Goal: Task Accomplishment & Management: Complete application form

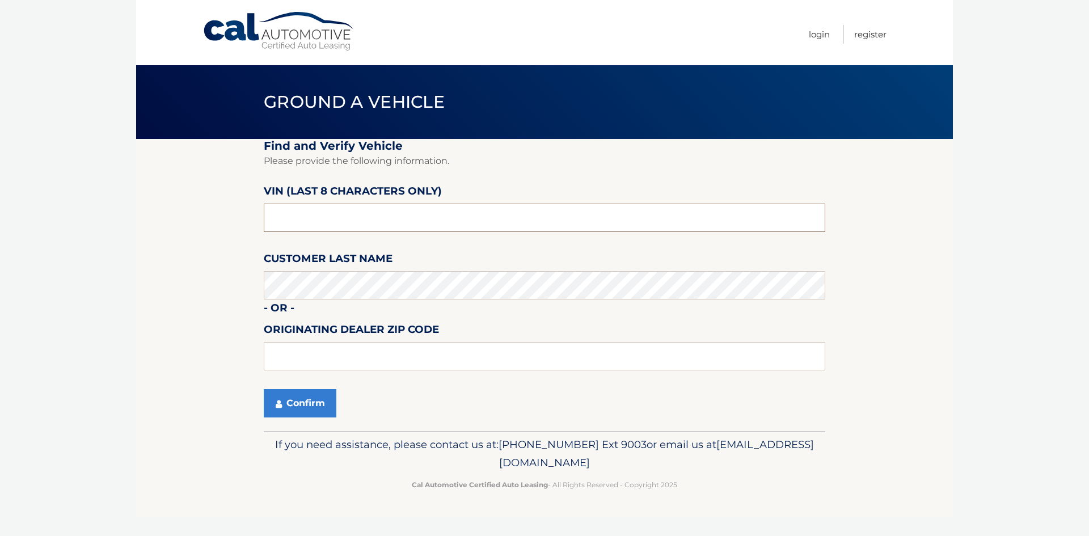
click at [319, 221] on input "text" at bounding box center [545, 218] width 562 height 28
click at [284, 407] on button "Confirm" at bounding box center [300, 403] width 73 height 28
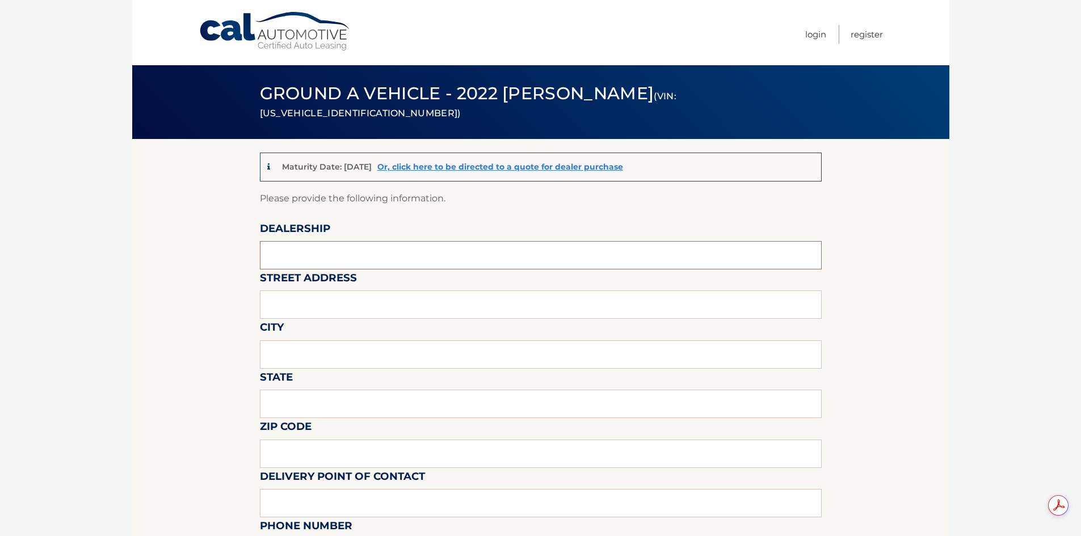
click at [398, 263] on input "text" at bounding box center [541, 255] width 562 height 28
type input "Town and Country Jeep"
type input "3156 Hempstead Tpk"
type input "Levittown"
type input "NY"
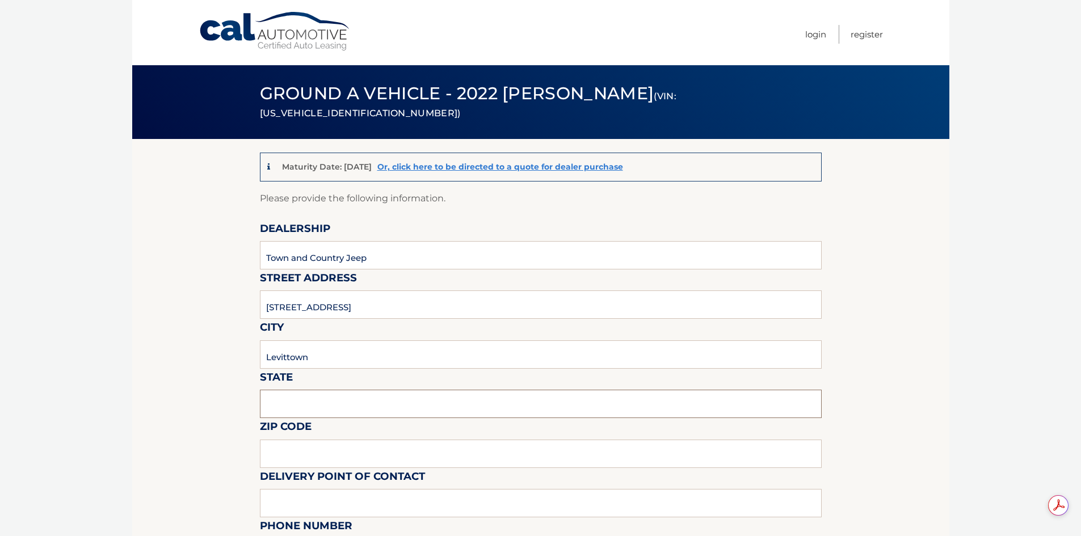
type input "11756"
type input "FRANCINE, front desk"
type input "5167965500"
type input "phil.jeep1@gmail.com"
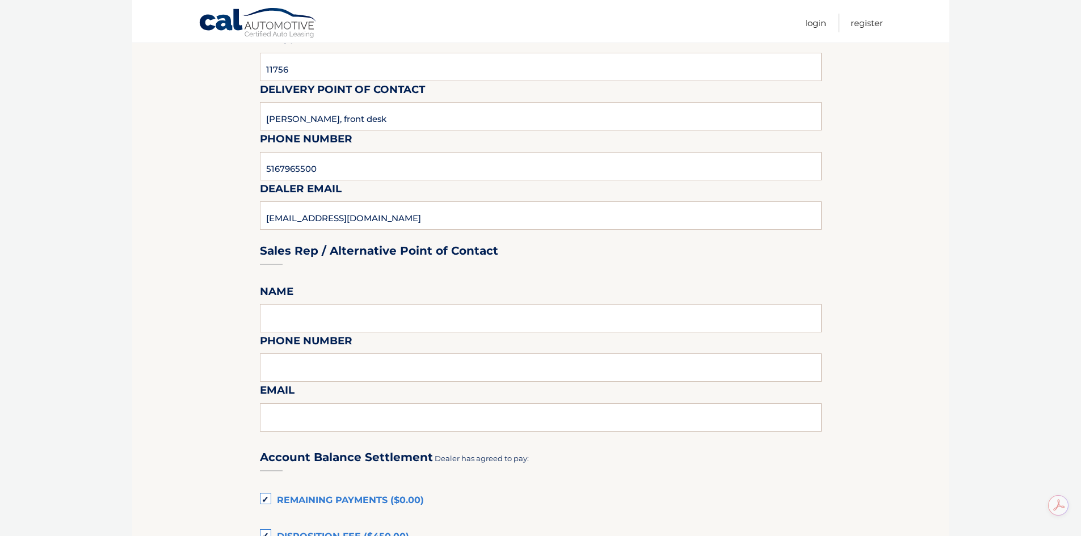
scroll to position [397, 0]
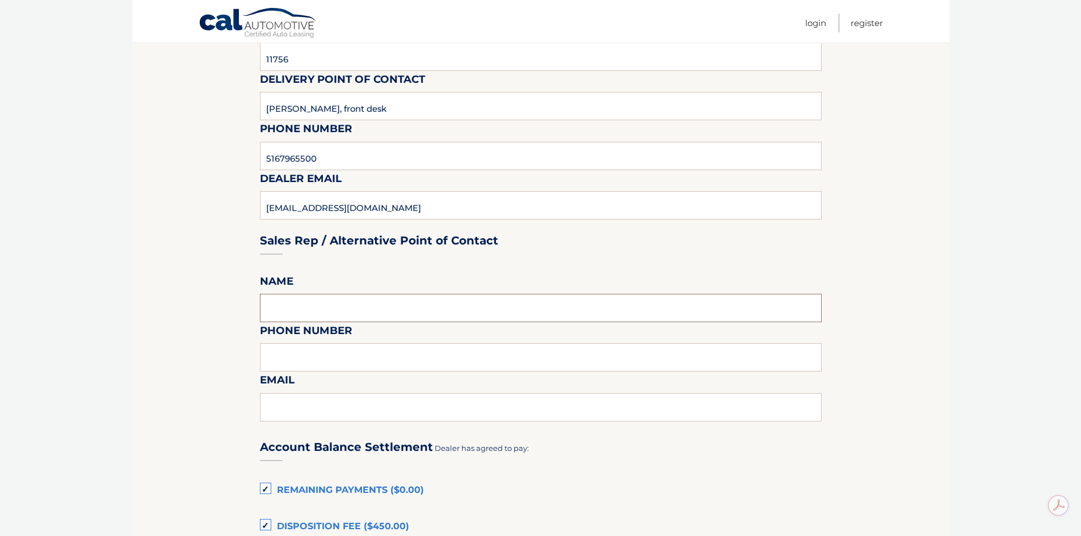
click at [352, 310] on input "text" at bounding box center [541, 308] width 562 height 28
type input "FRANCINE, front desk"
type input "5167965500"
type input "phil.jeep1@gmail.com"
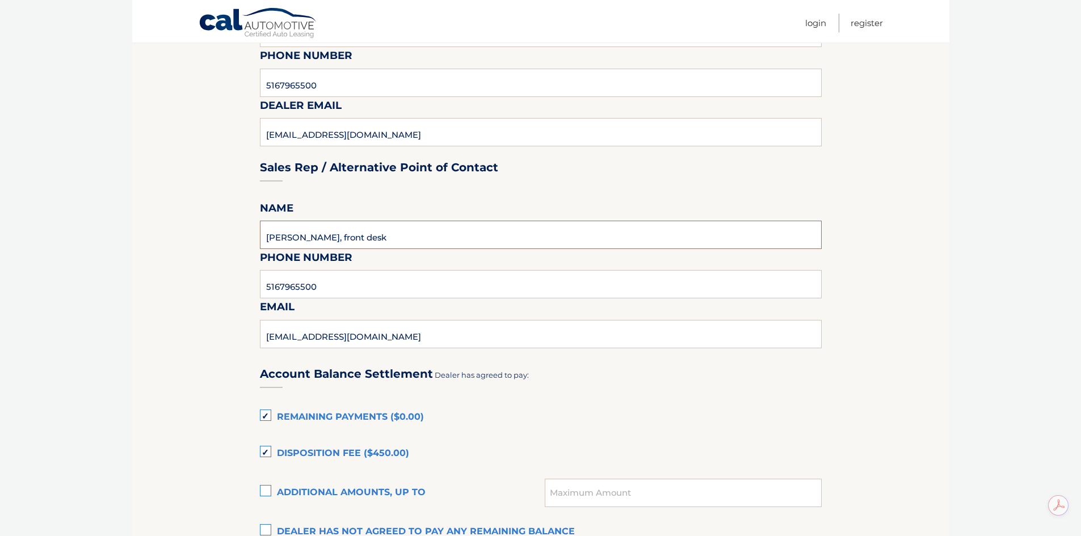
scroll to position [567, 0]
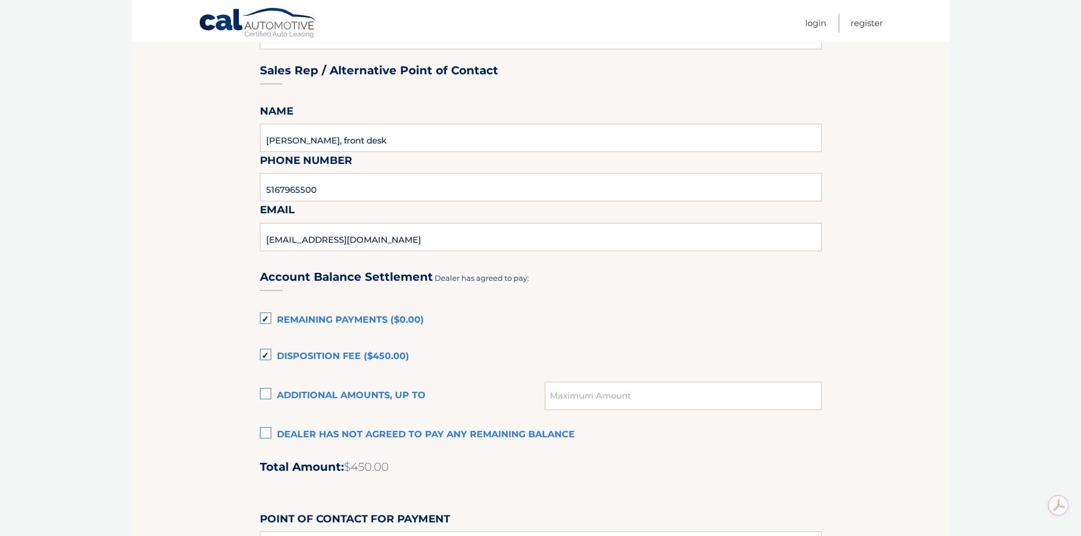
click at [262, 431] on label "Dealer has not agreed to pay any remaining balance" at bounding box center [541, 435] width 562 height 23
click at [0, 0] on input "Dealer has not agreed to pay any remaining balance" at bounding box center [0, 0] width 0 height 0
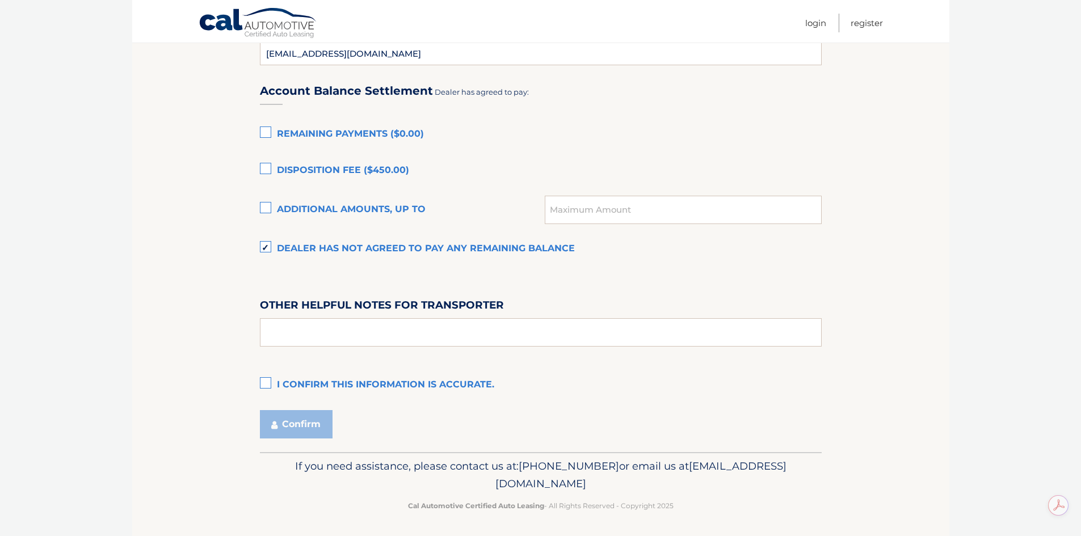
scroll to position [756, 0]
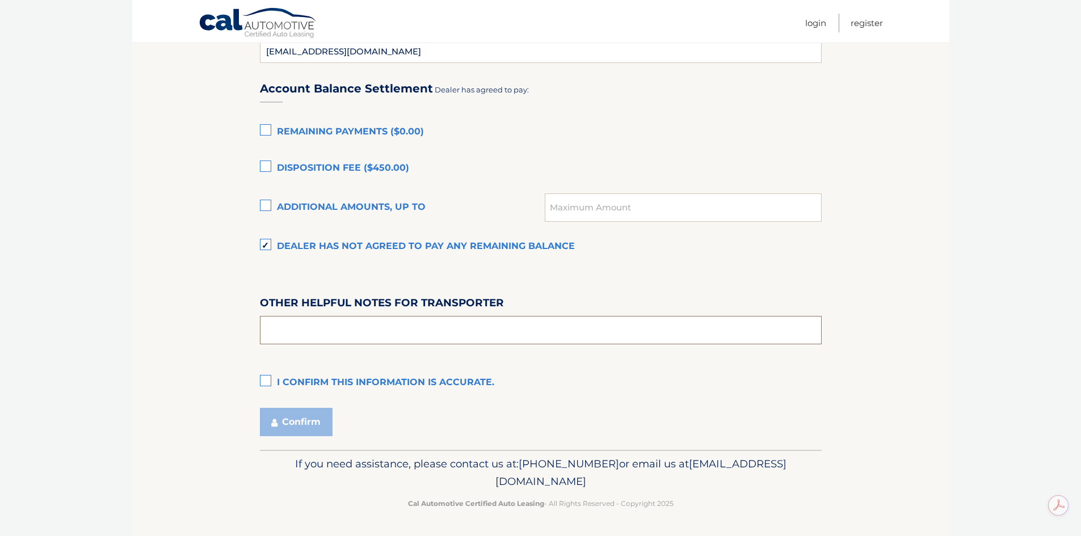
click at [363, 344] on input "text" at bounding box center [541, 330] width 562 height 28
type input "SPEAK TO FRANCINE AT FRONT DESK"
click at [267, 380] on label "I confirm this information is accurate." at bounding box center [541, 383] width 562 height 23
click at [0, 0] on input "I confirm this information is accurate." at bounding box center [0, 0] width 0 height 0
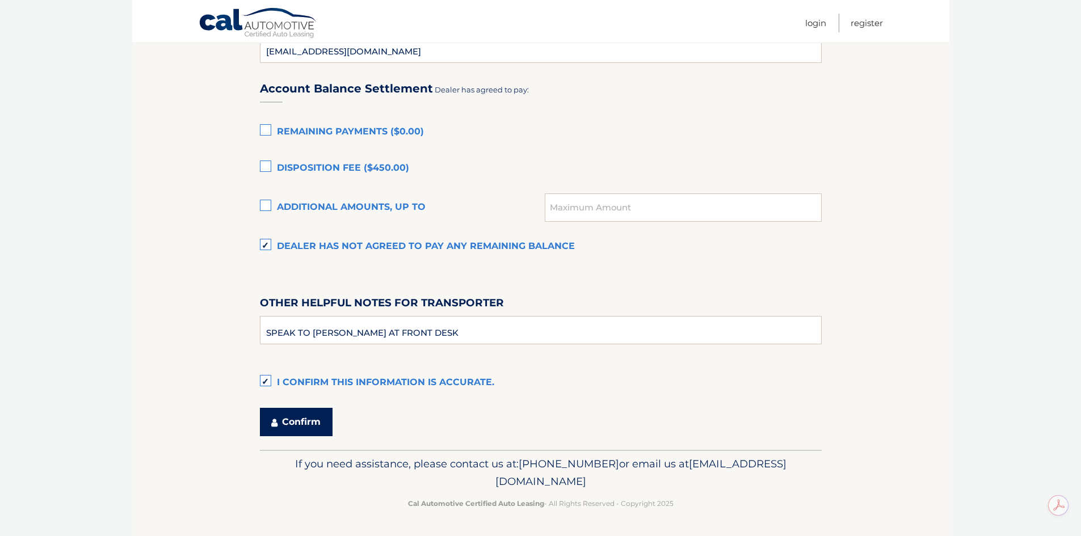
click at [323, 426] on button "Confirm" at bounding box center [296, 422] width 73 height 28
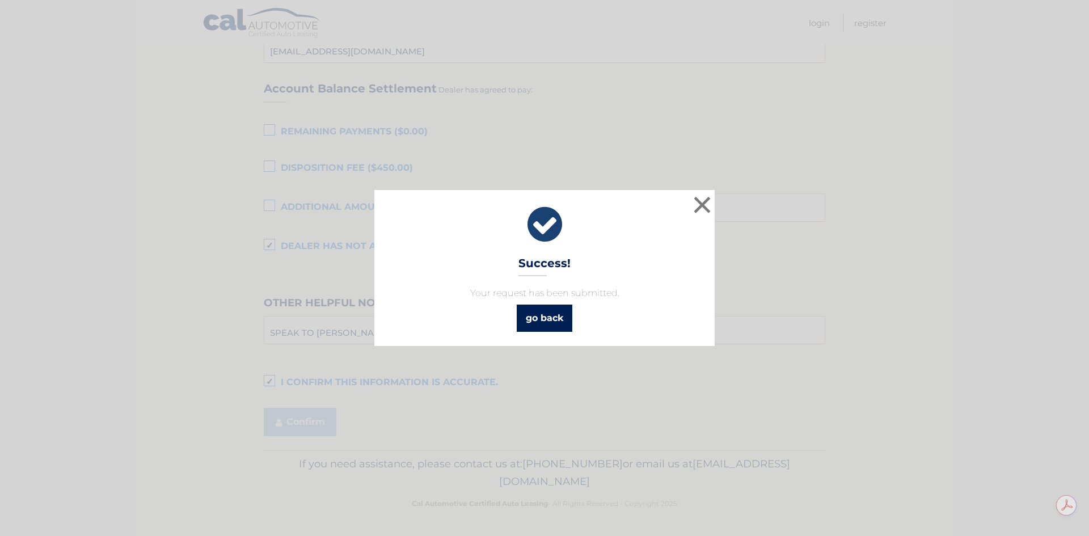
click at [548, 324] on link "go back" at bounding box center [545, 318] width 56 height 27
